Goal: Information Seeking & Learning: Learn about a topic

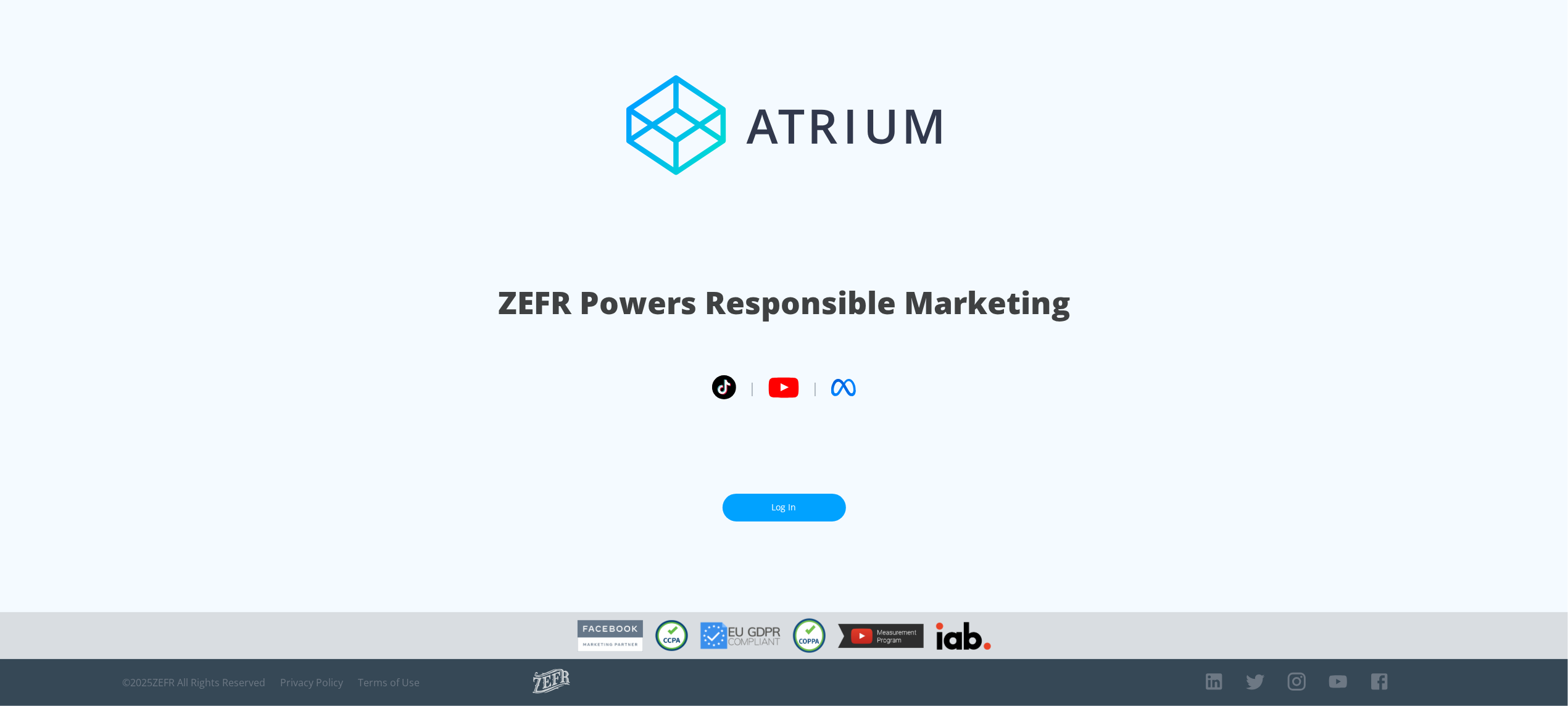
click at [777, 494] on link "Log In" at bounding box center [784, 508] width 123 height 28
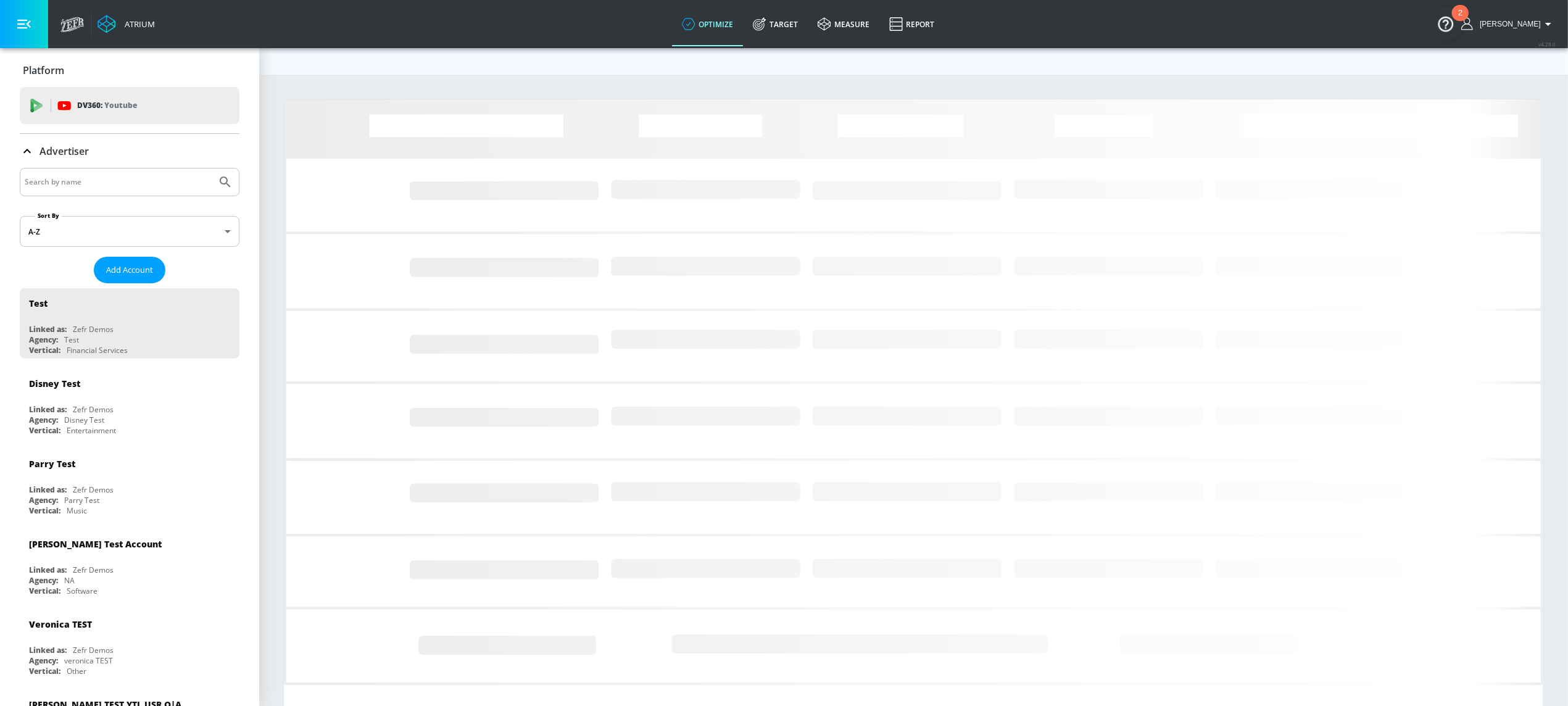
click at [167, 179] on input "Search by name" at bounding box center [118, 182] width 187 height 16
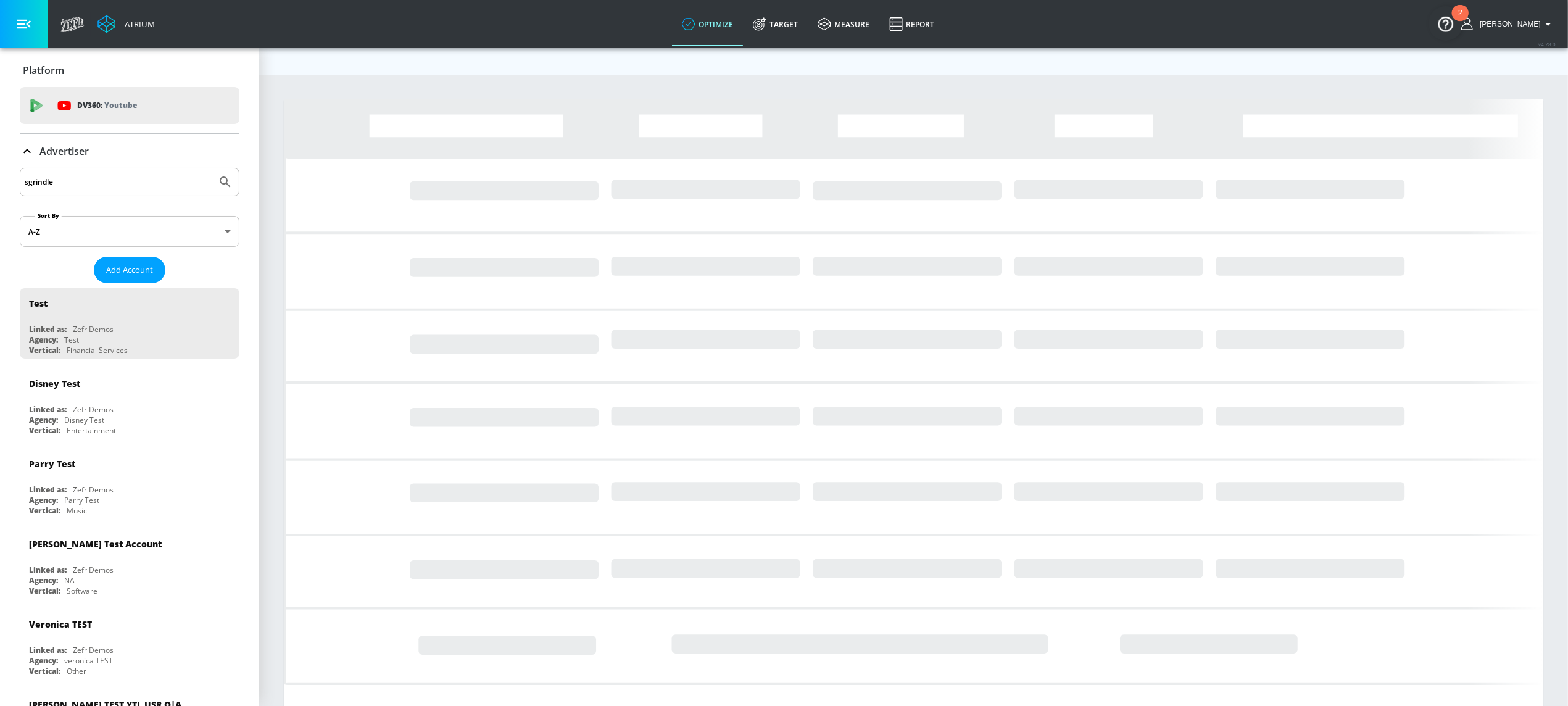
type input "sgrindle"
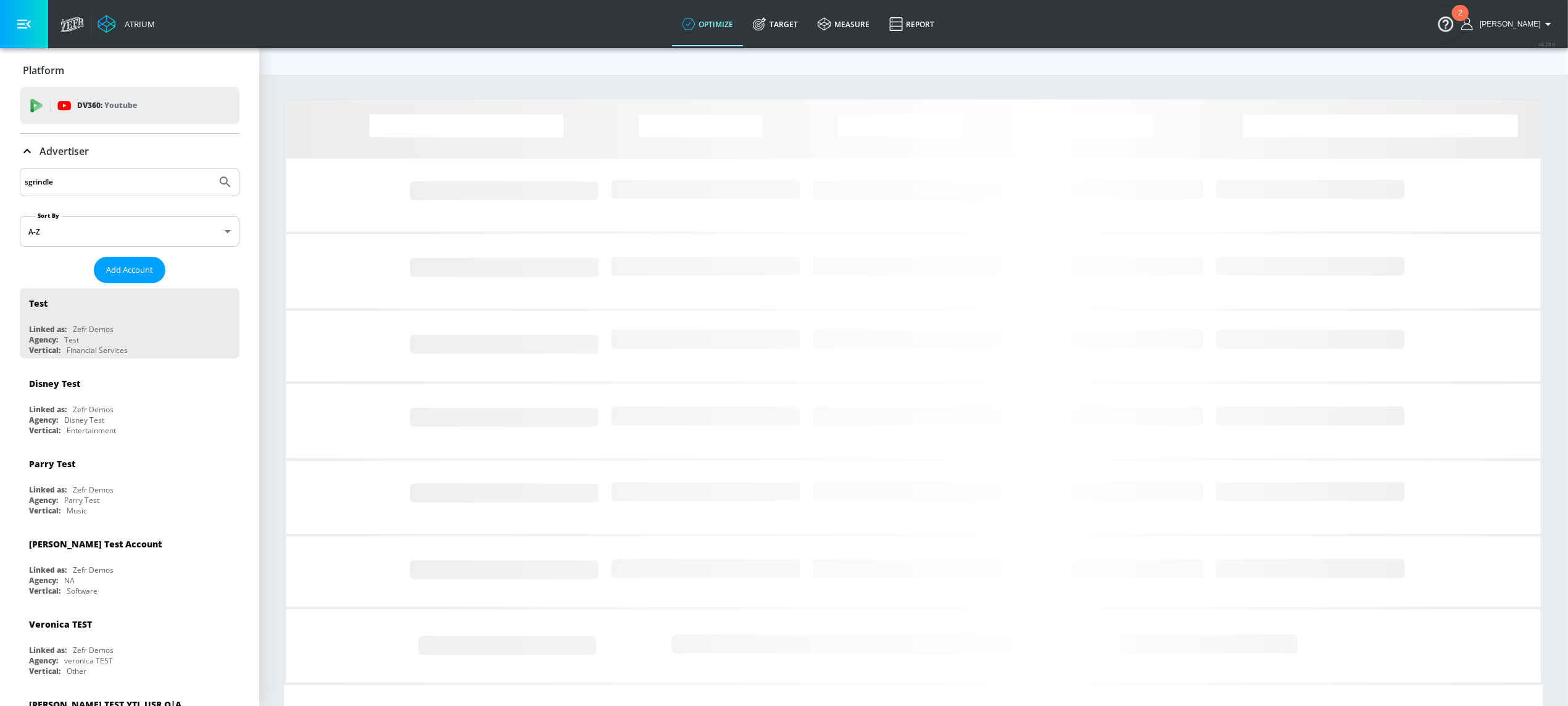
click at [212, 168] on button "Submit Search" at bounding box center [225, 182] width 27 height 27
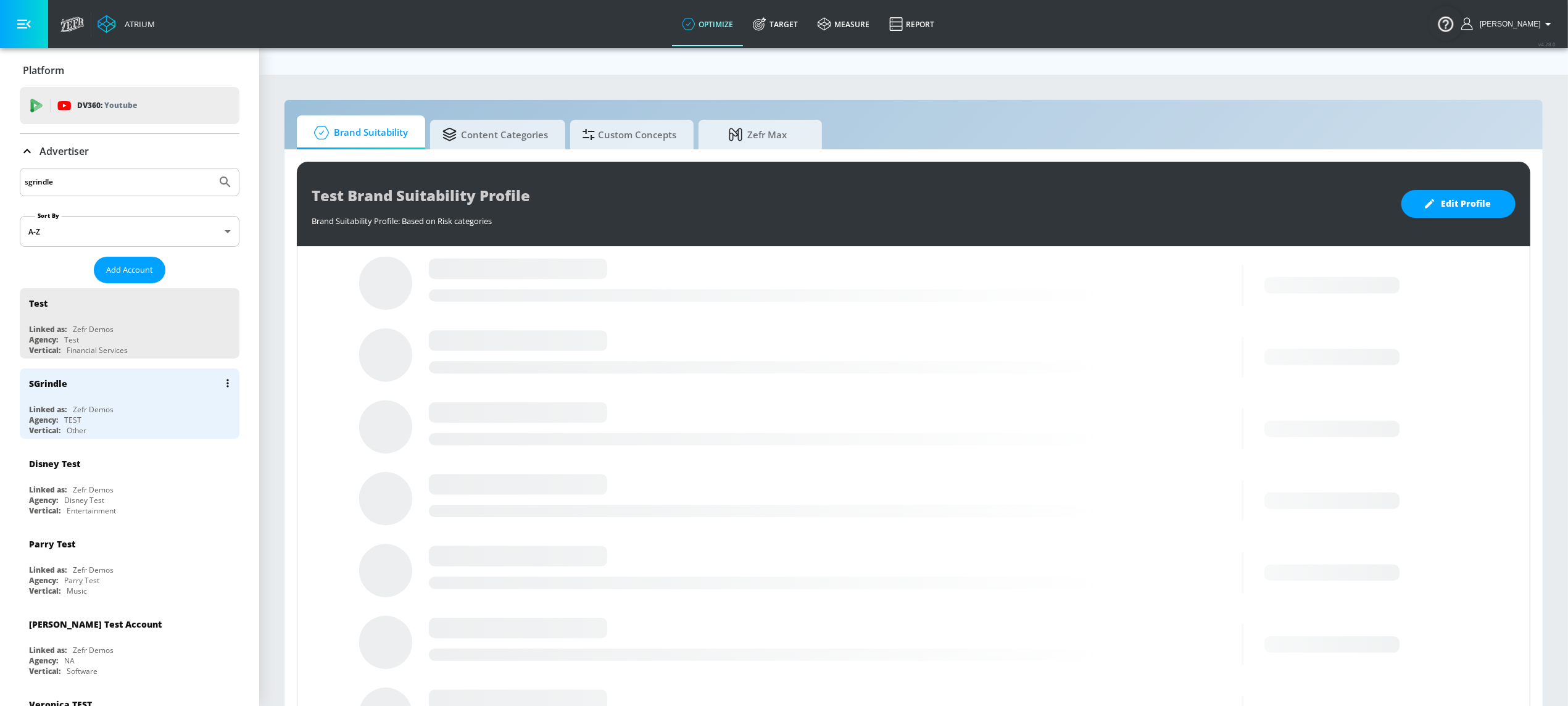
click at [112, 392] on div "SGrindle" at bounding box center [133, 383] width 207 height 30
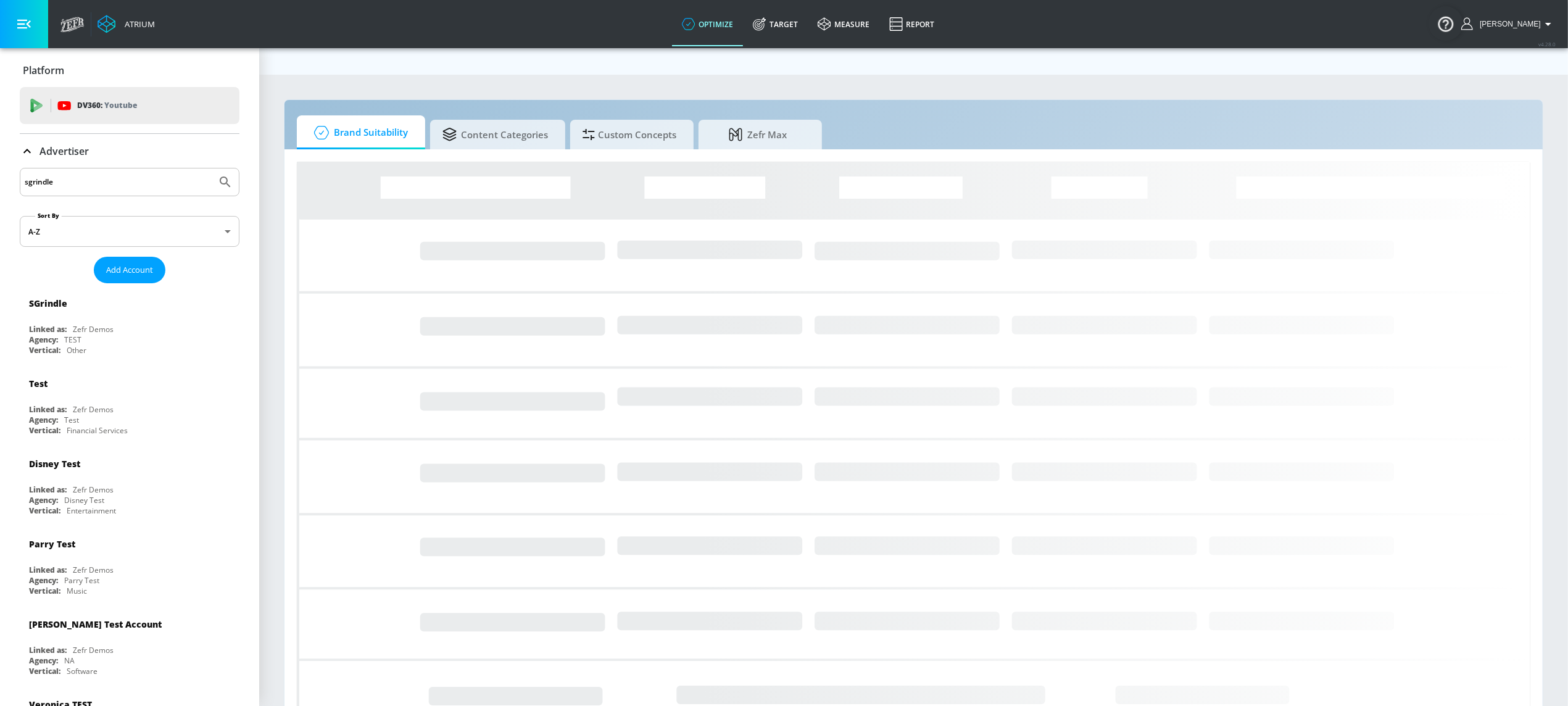
click at [25, 18] on icon "button" at bounding box center [24, 24] width 13 height 13
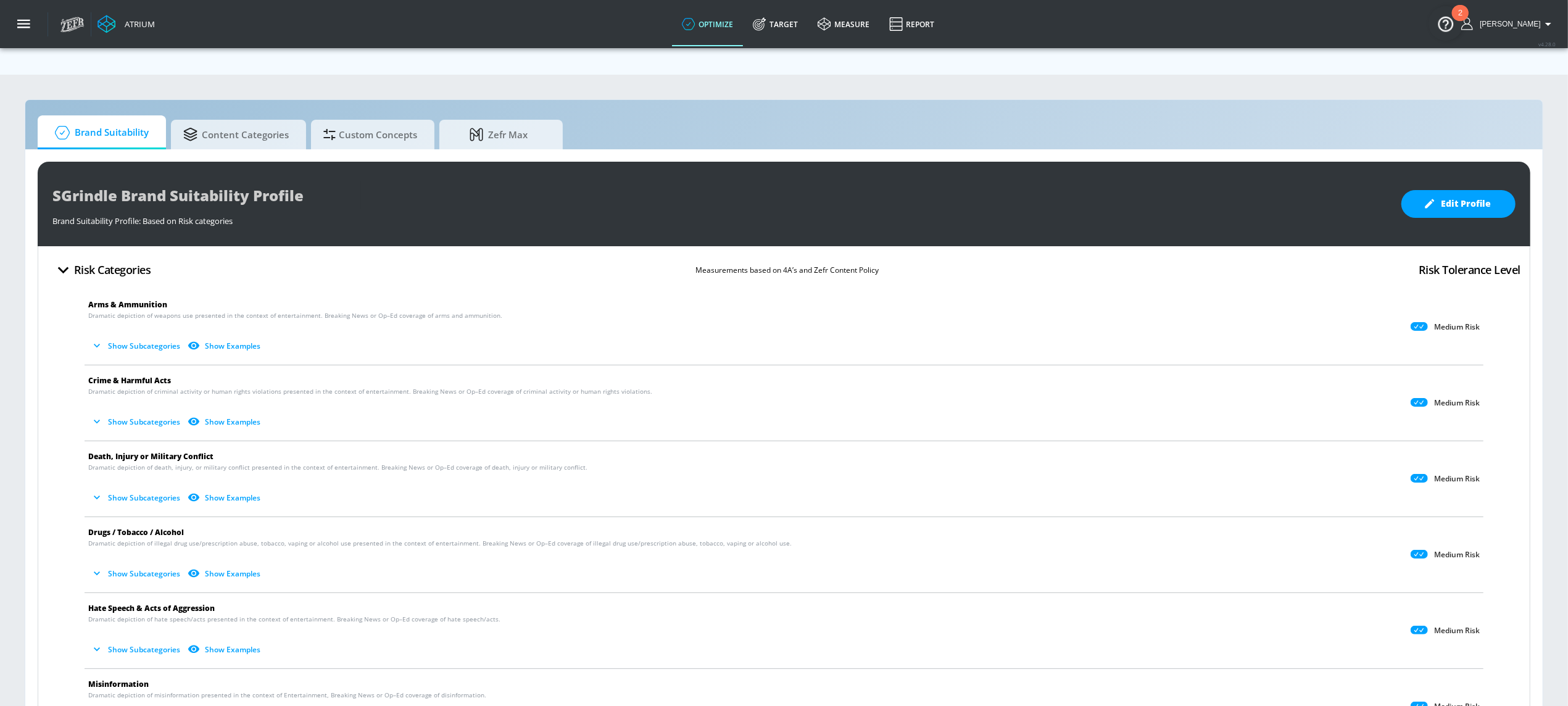
click at [116, 336] on button "Show Subcategories" at bounding box center [137, 346] width 97 height 20
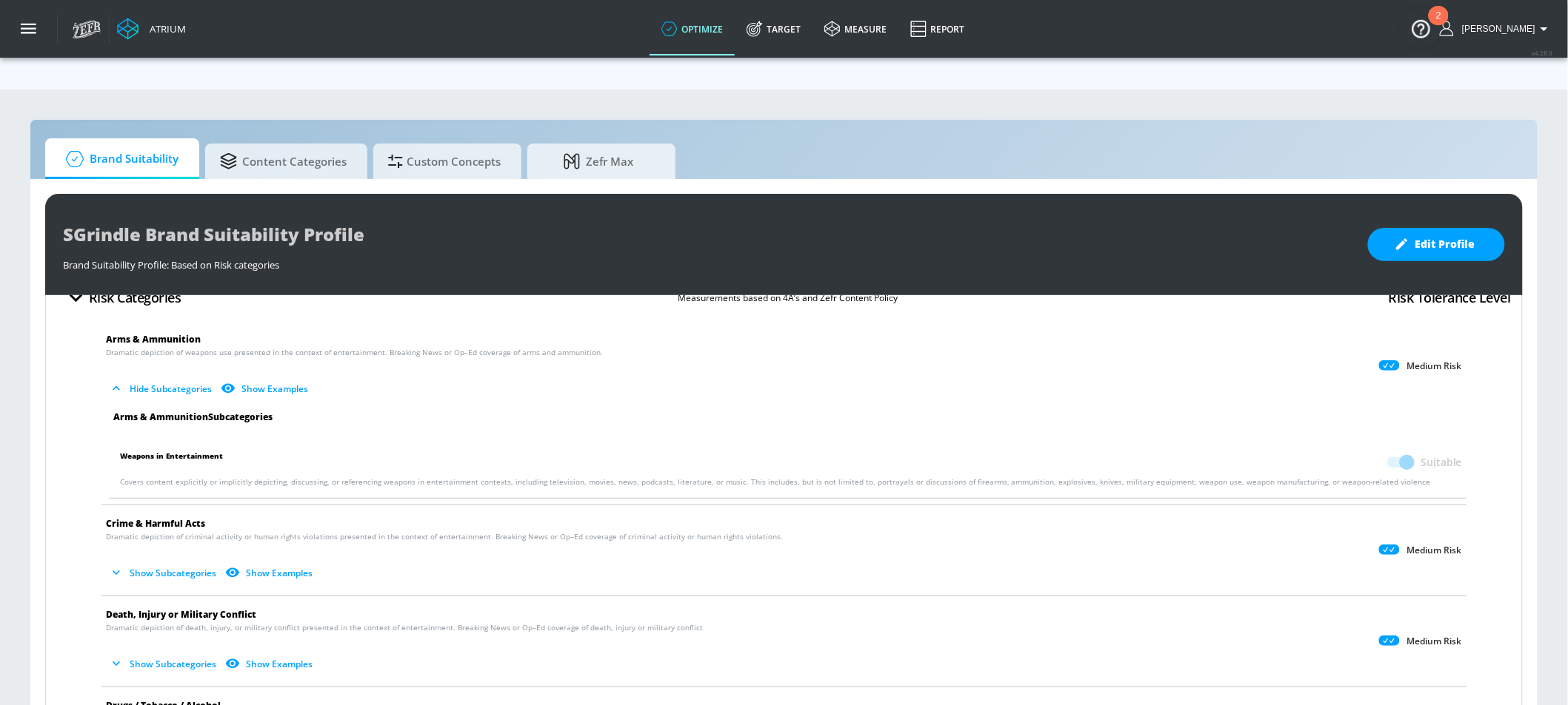
scroll to position [25, 0]
click at [290, 377] on button "Show Examples" at bounding box center [265, 389] width 96 height 24
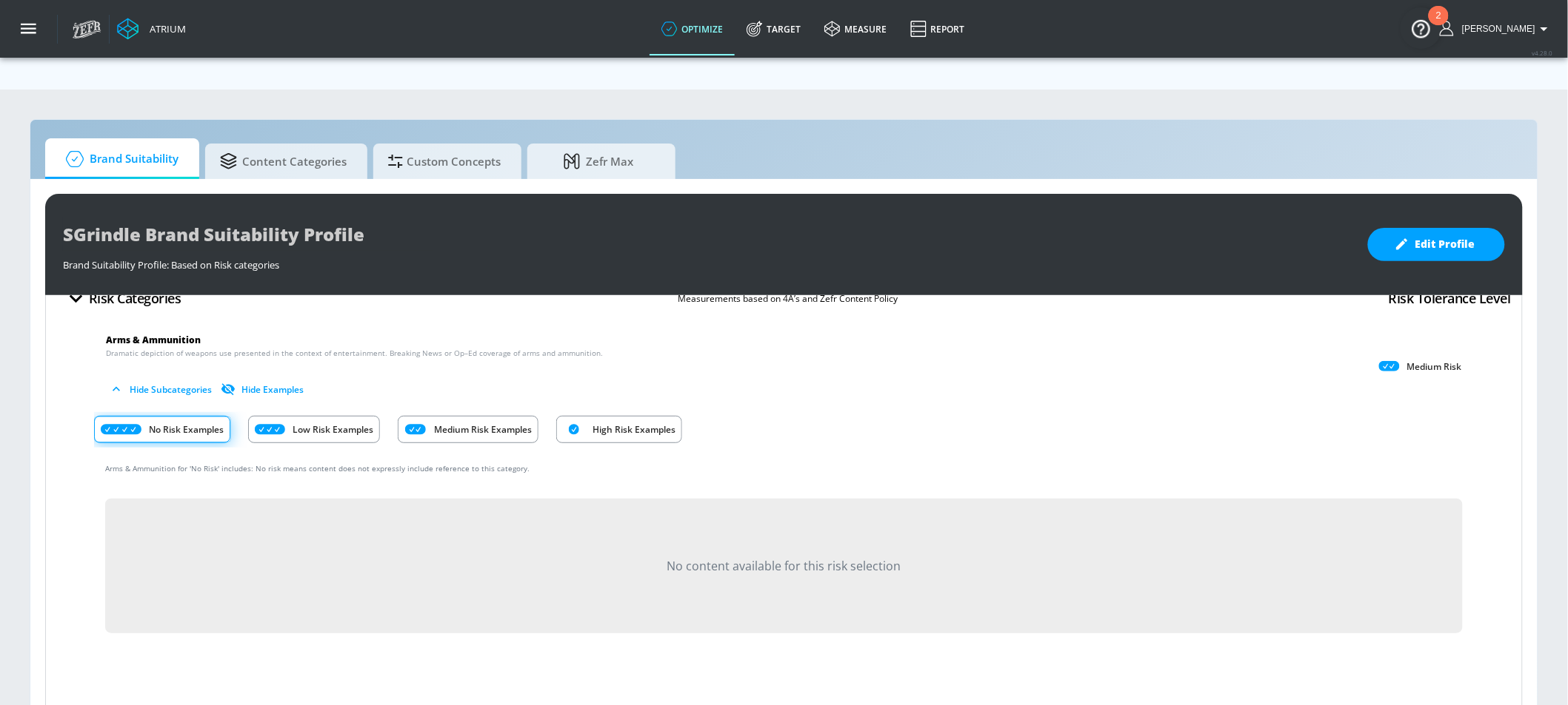
click at [289, 416] on div "Low Risk Examples" at bounding box center [313, 430] width 132 height 27
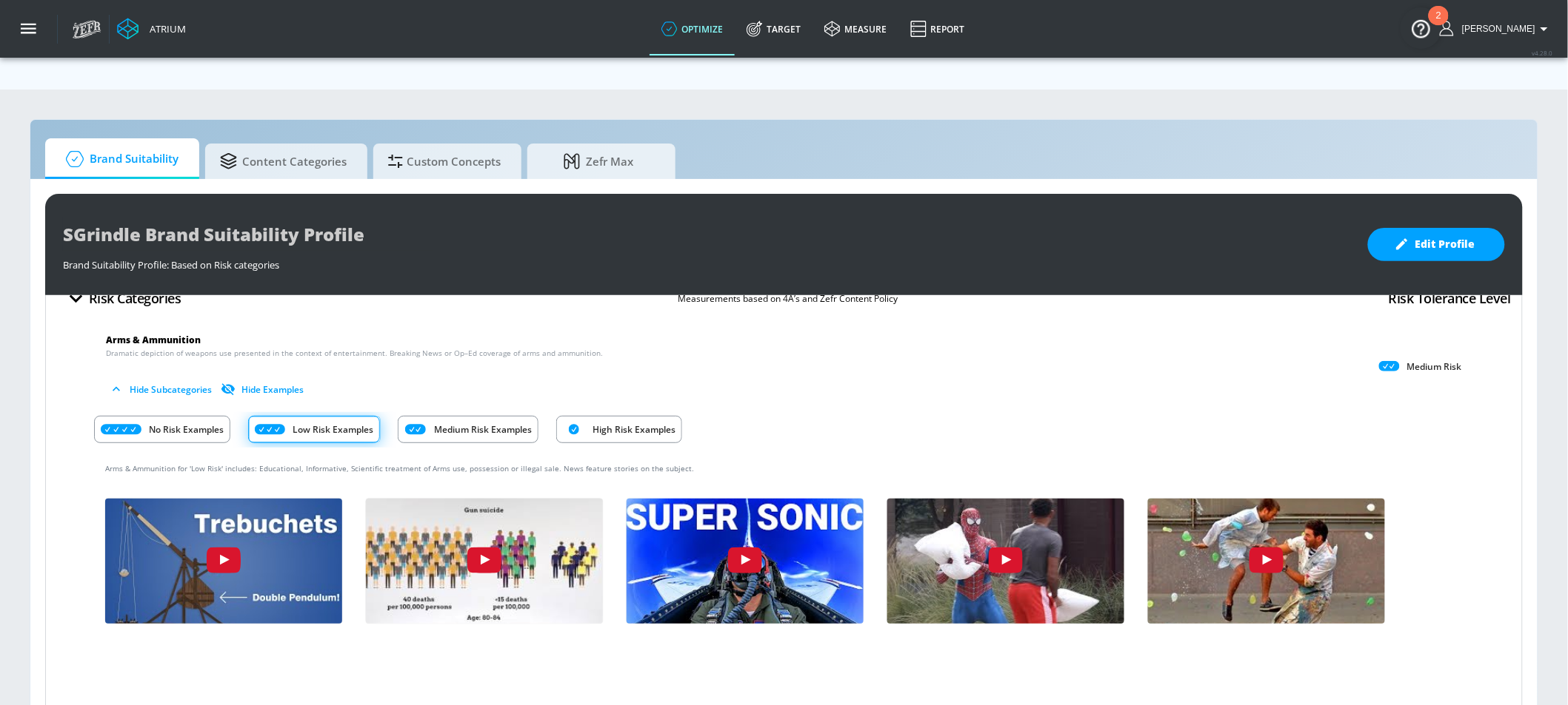
scroll to position [0, 0]
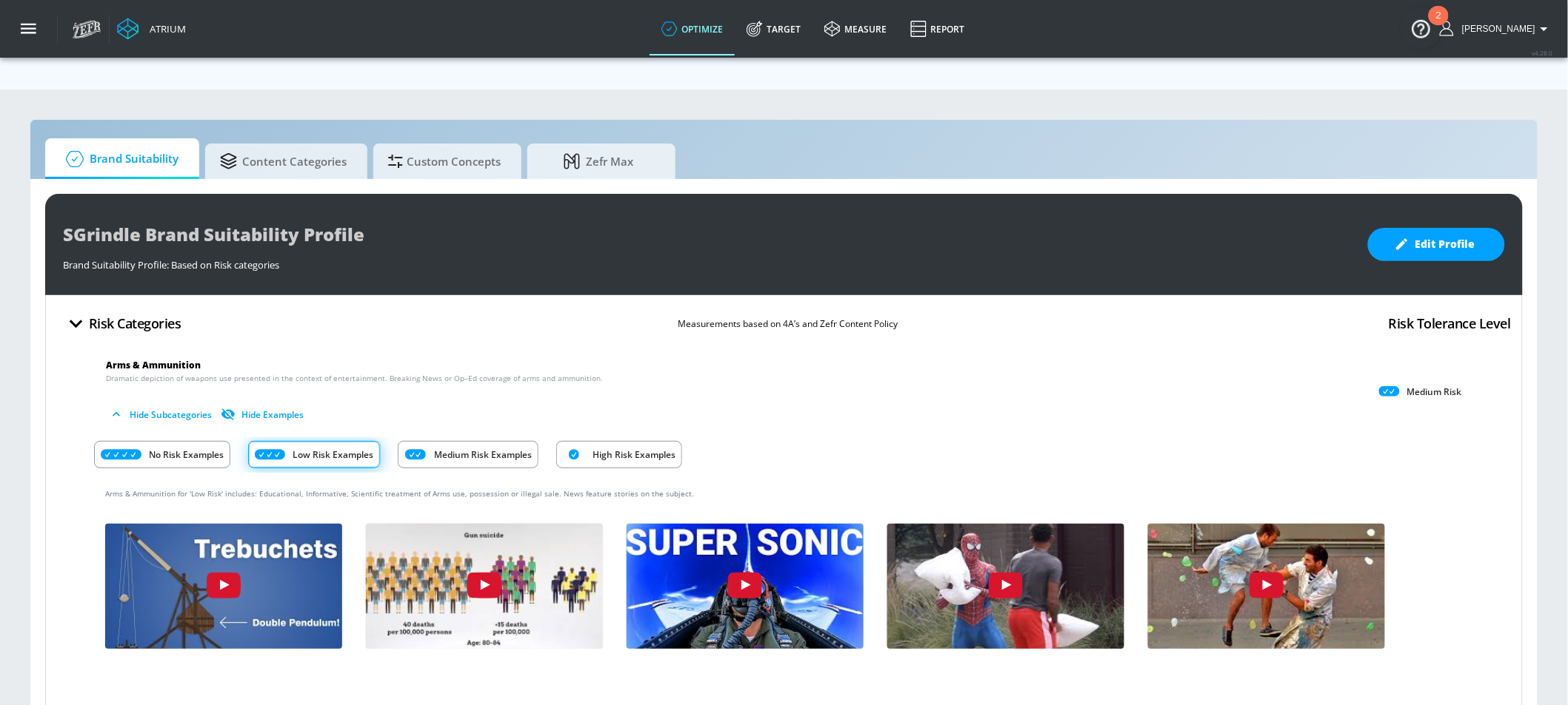
click at [442, 441] on div "Medium Risk Examples" at bounding box center [468, 455] width 140 height 27
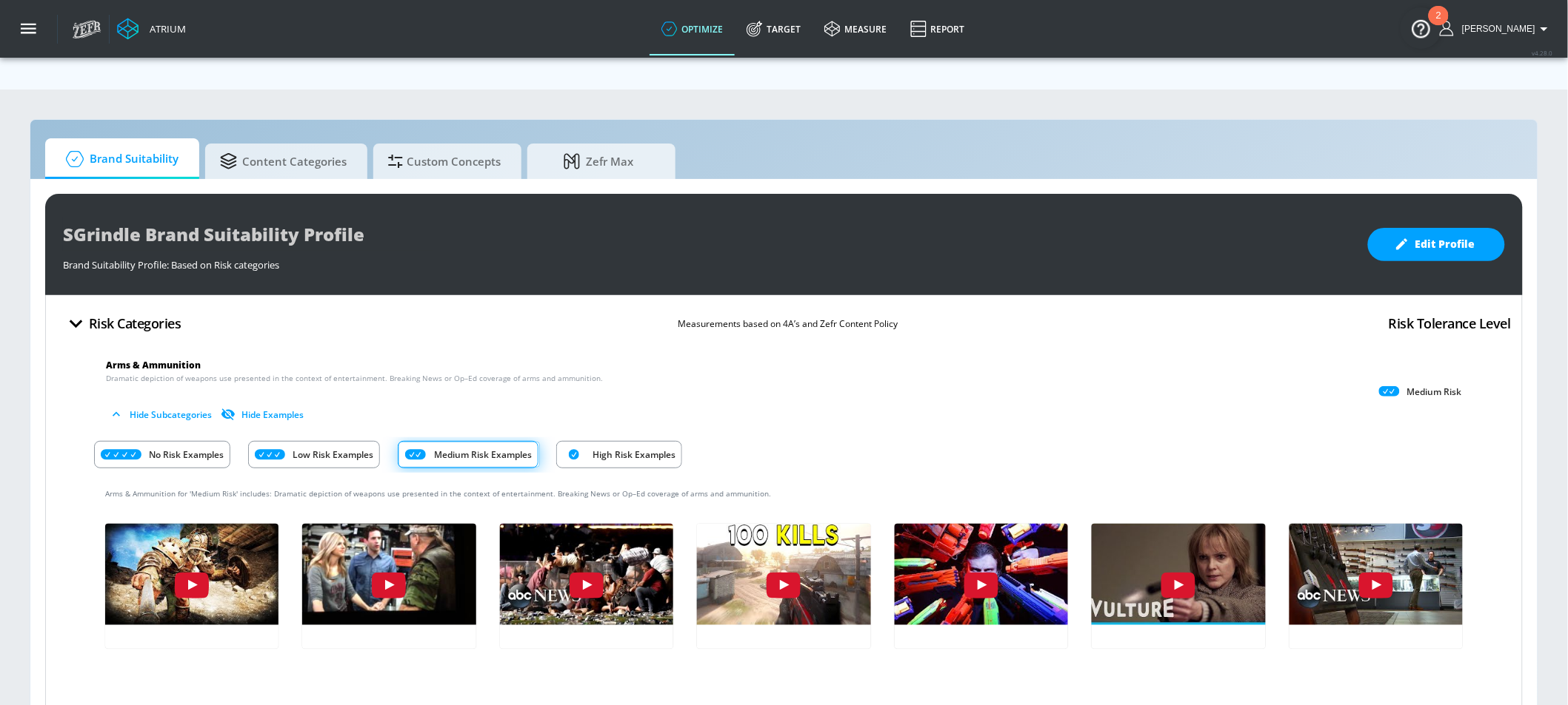
click at [593, 441] on div "High Risk Examples" at bounding box center [619, 455] width 126 height 27
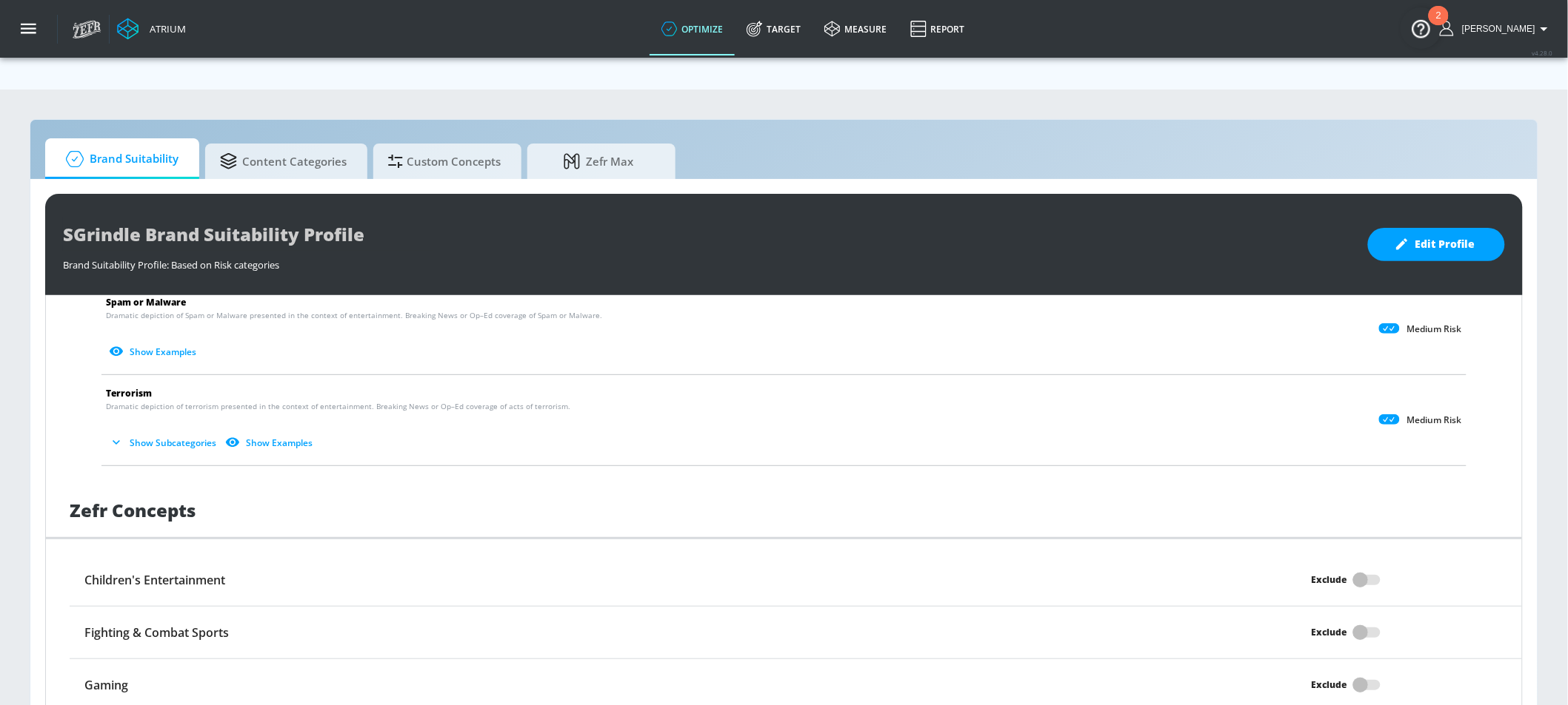
scroll to position [1568, 0]
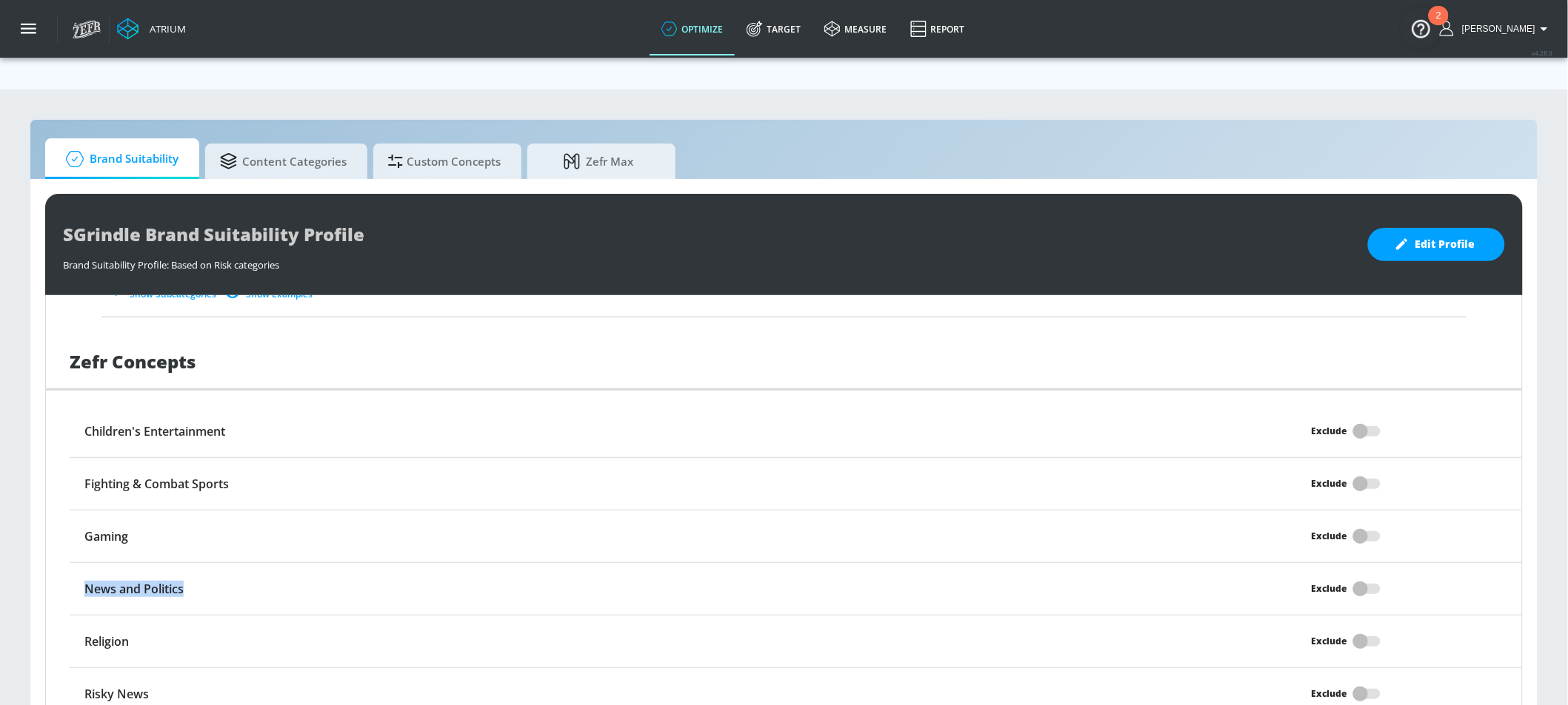
drag, startPoint x: 76, startPoint y: 550, endPoint x: 217, endPoint y: 550, distance: 141.0
click at [217, 575] on div "News and Politics" at bounding box center [614, 588] width 1089 height 28
drag, startPoint x: 91, startPoint y: 676, endPoint x: 167, endPoint y: 671, distance: 76.2
click at [167, 671] on div "Risky News Exclude" at bounding box center [795, 694] width 1452 height 52
